Goal: Information Seeking & Learning: Check status

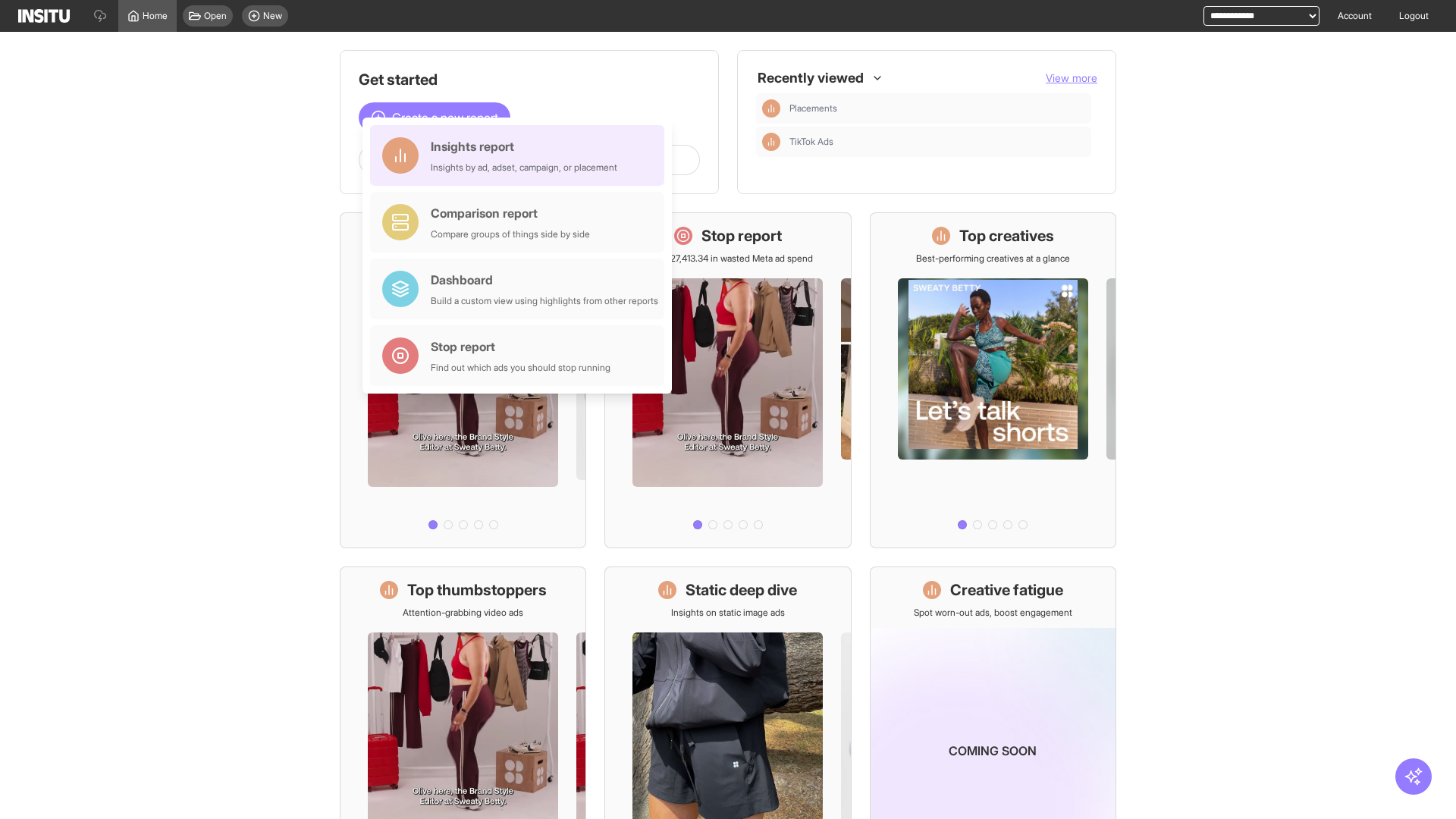
click at [521, 155] on div "Insights report Insights by ad, adset, campaign, or placement" at bounding box center [524, 155] width 186 height 37
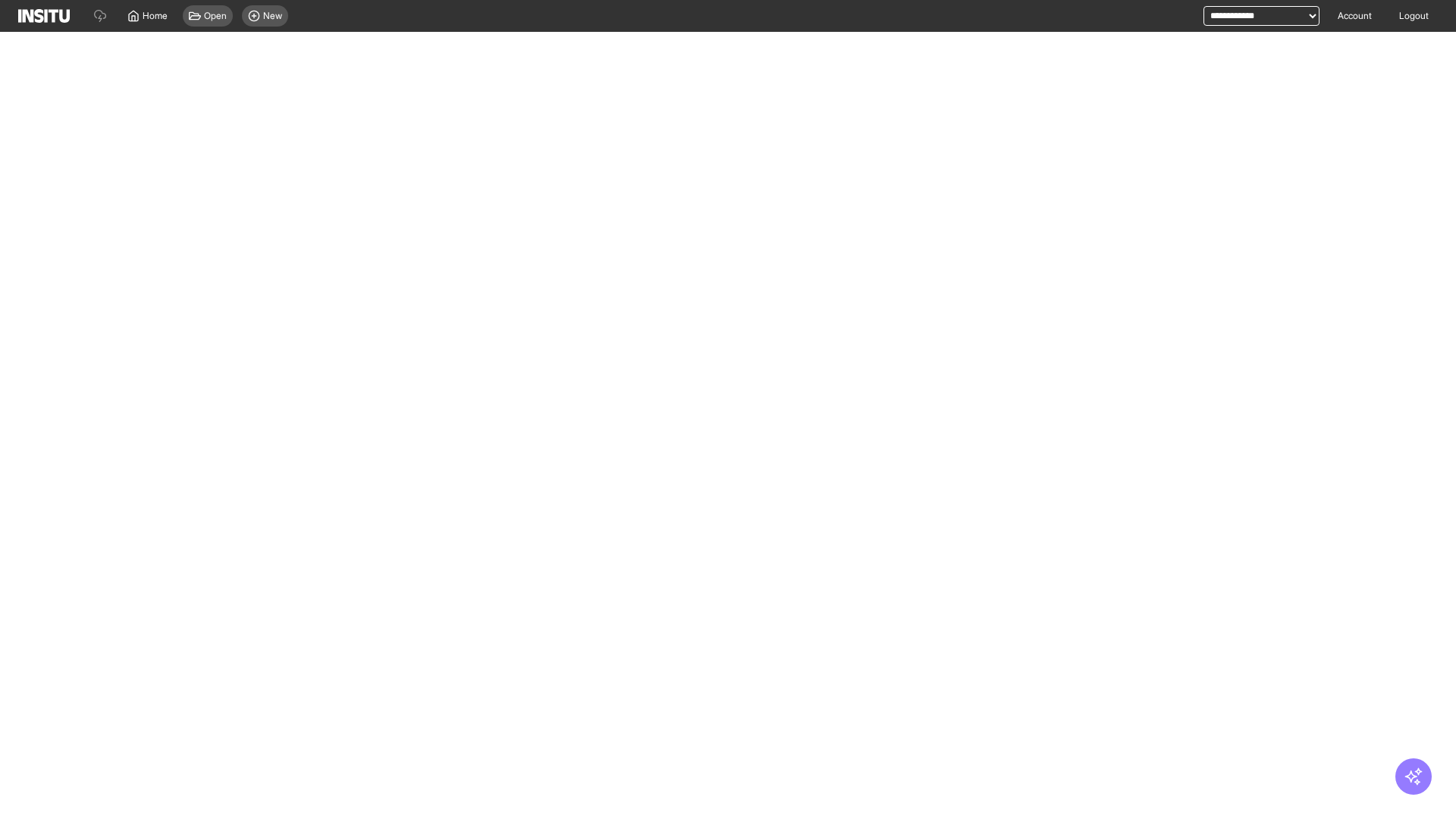
select select "**"
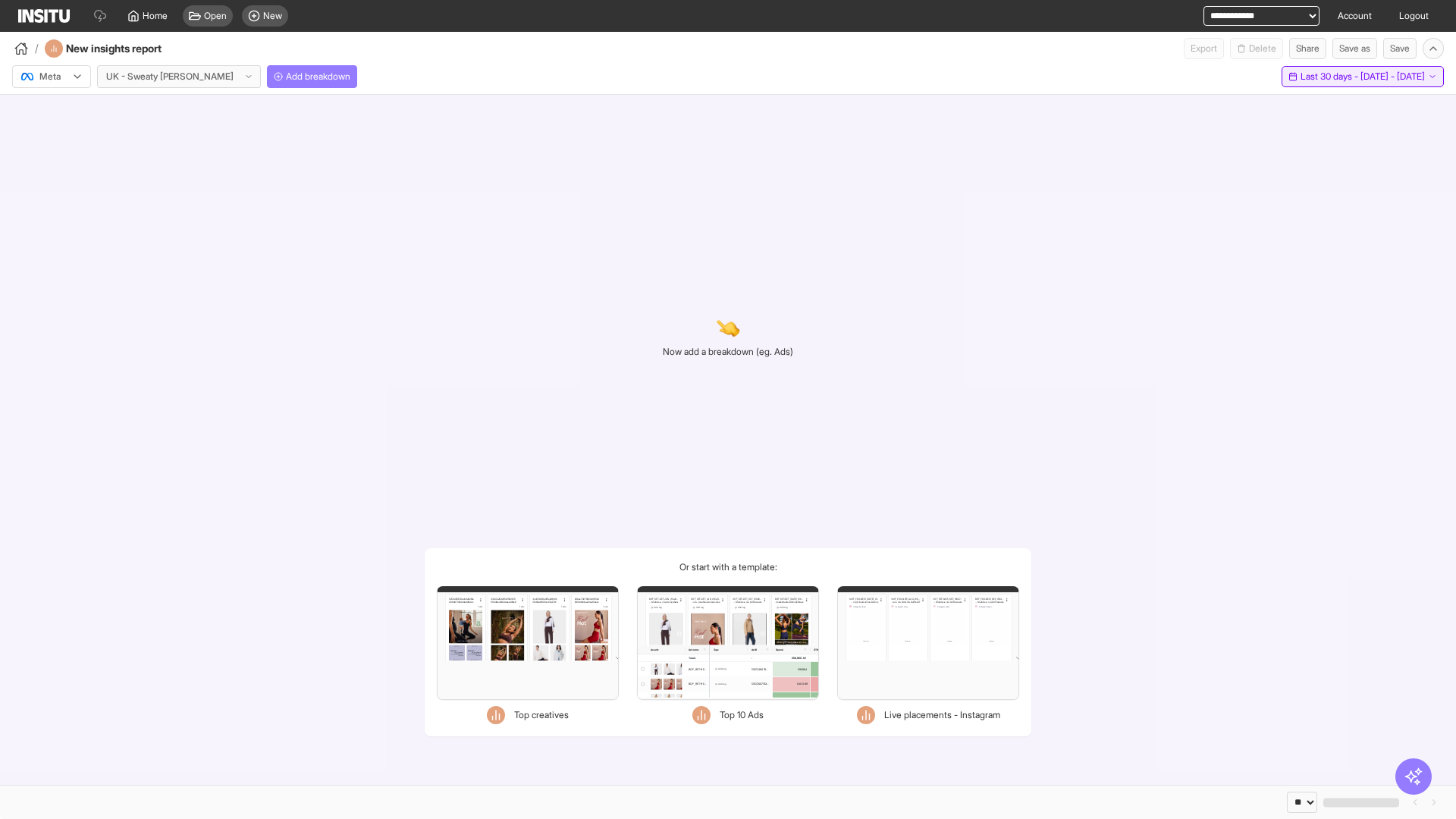
click at [1331, 76] on span "Last 30 days - [DATE] - [DATE]" at bounding box center [1363, 76] width 124 height 12
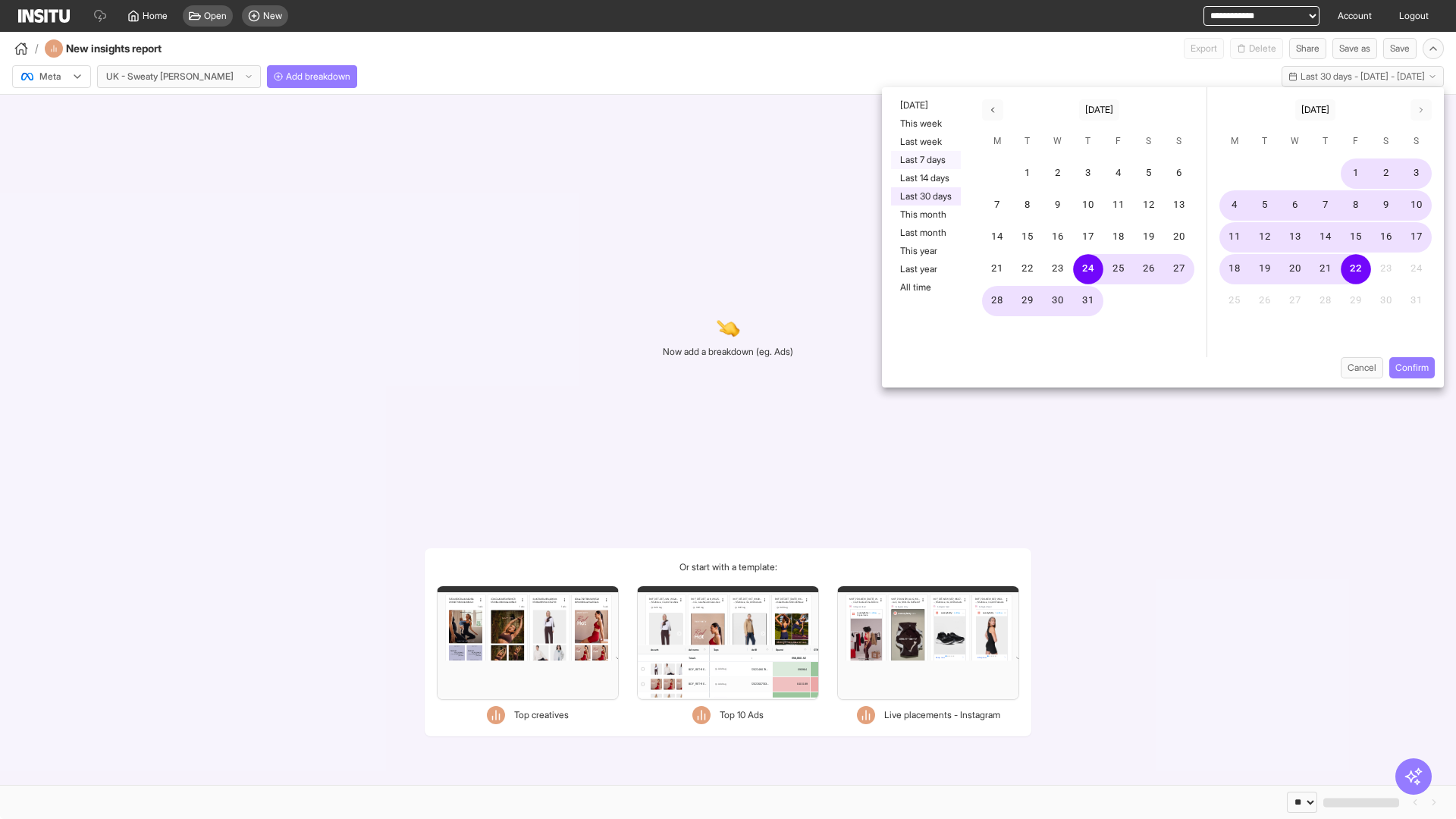
click at [925, 160] on button "Last 7 days" at bounding box center [926, 160] width 70 height 18
